Goal: Submit feedback/report problem

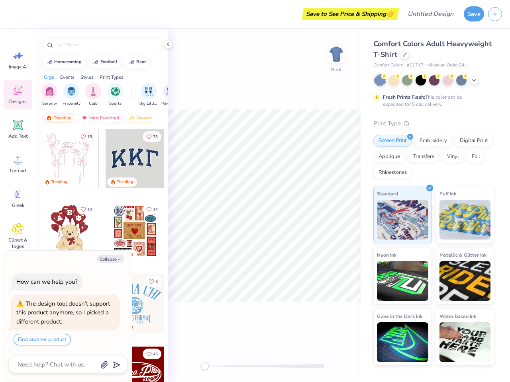
click at [473, 14] on button "Save" at bounding box center [473, 13] width 20 height 15
click at [494, 14] on line "button" at bounding box center [495, 14] width 4 height 0
click at [18, 60] on icon at bounding box center [18, 56] width 12 height 12
click at [18, 94] on icon at bounding box center [18, 90] width 9 height 9
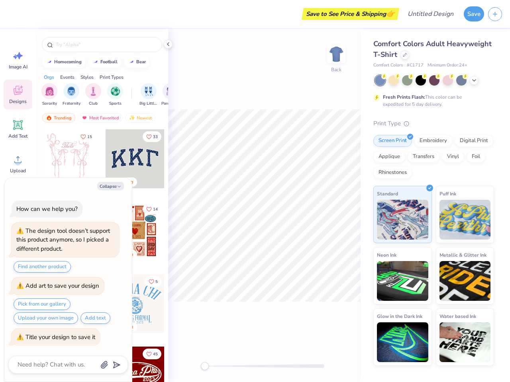
click at [18, 129] on icon at bounding box center [18, 125] width 10 height 10
click at [18, 164] on circle at bounding box center [18, 163] width 6 height 6
type textarea "x"
click at [18, 198] on div "How can we help you? The design tool doesn’t support this product anymore, so I…" at bounding box center [67, 273] width 119 height 158
click at [18, 236] on div "The design tool doesn’t support this product anymore, so I picked a different p…" at bounding box center [63, 240] width 94 height 26
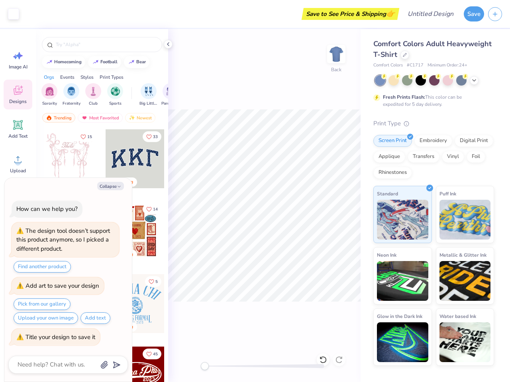
click at [63, 62] on div "homecoming" at bounding box center [67, 62] width 27 height 4
click at [104, 62] on div "football" at bounding box center [108, 62] width 17 height 4
